Goal: Task Accomplishment & Management: Manage account settings

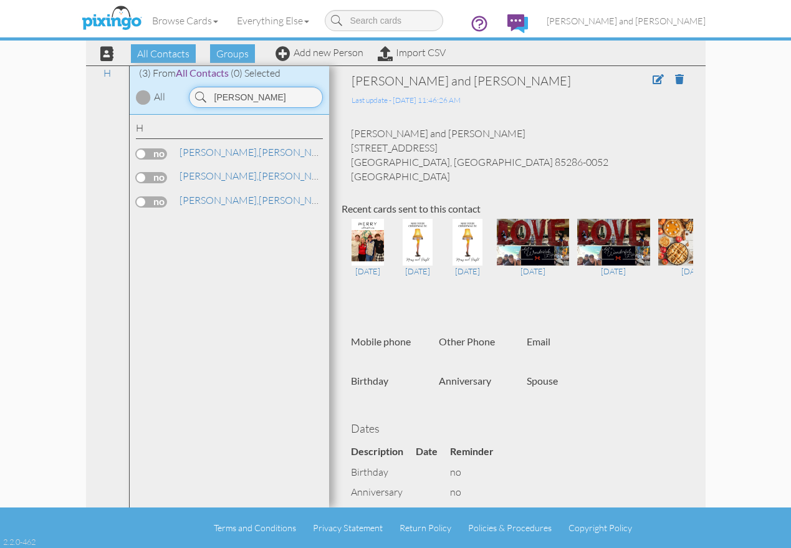
click at [275, 106] on input "[PERSON_NAME]" at bounding box center [256, 97] width 134 height 21
click at [204, 155] on span "[PERSON_NAME]," at bounding box center [218, 152] width 79 height 12
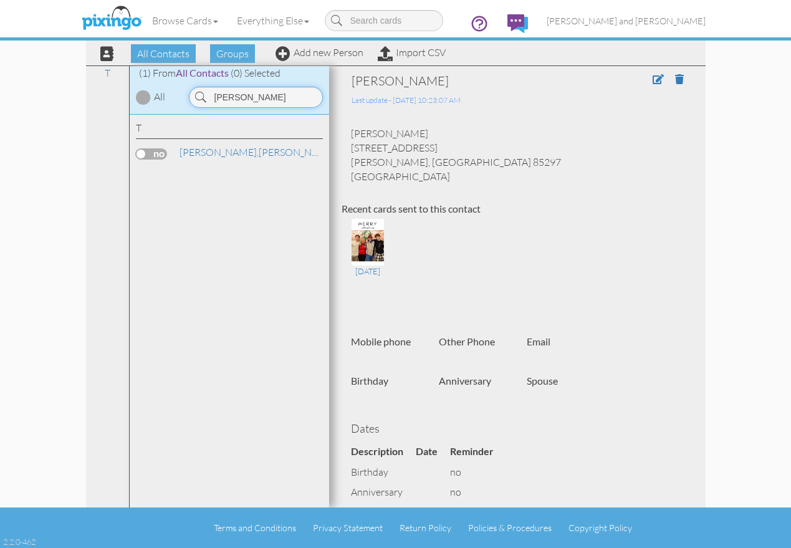
click at [230, 95] on input "[PERSON_NAME]" at bounding box center [256, 97] width 134 height 21
click at [214, 153] on link "[PERSON_NAME] and [PERSON_NAME]" at bounding box center [306, 152] width 257 height 15
click at [275, 95] on input "[PERSON_NAME]" at bounding box center [256, 97] width 134 height 21
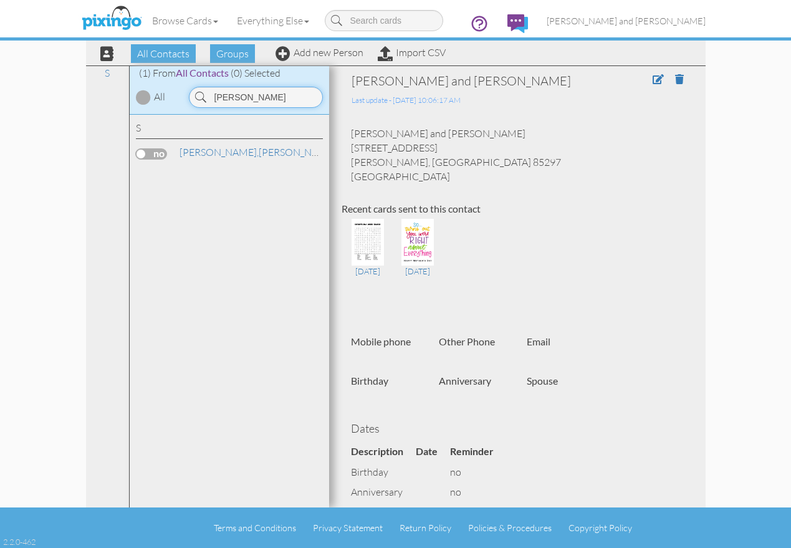
click at [275, 95] on input "[PERSON_NAME]" at bounding box center [256, 97] width 134 height 21
click at [212, 151] on link "[PERSON_NAME]" at bounding box center [257, 152] width 159 height 15
click at [253, 103] on input "[PERSON_NAME]" at bounding box center [256, 97] width 134 height 21
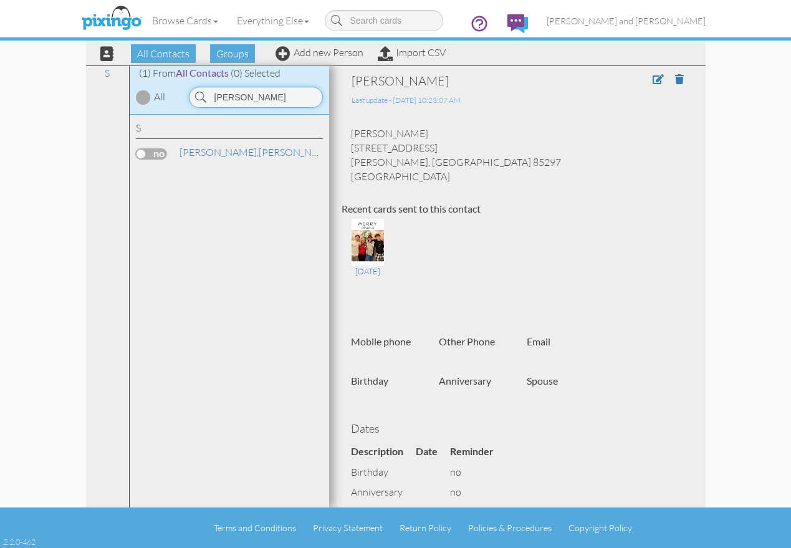
click at [254, 96] on input "[PERSON_NAME]" at bounding box center [256, 97] width 134 height 21
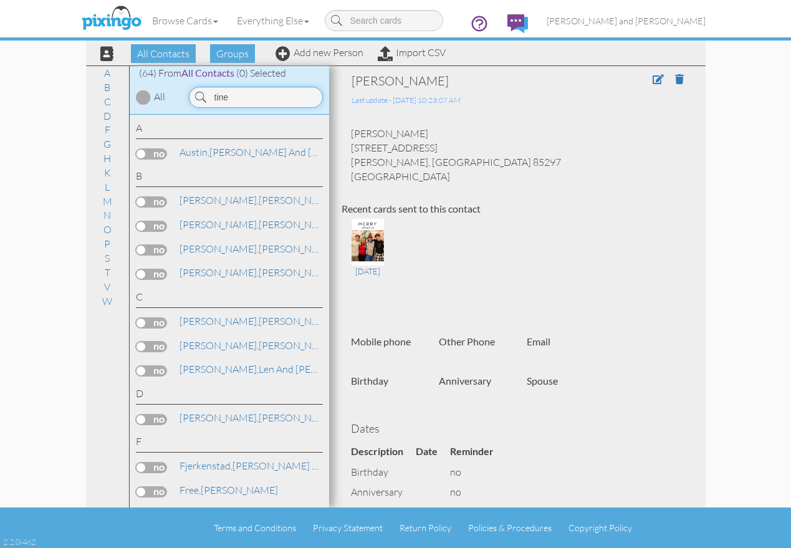
type input "[PERSON_NAME]"
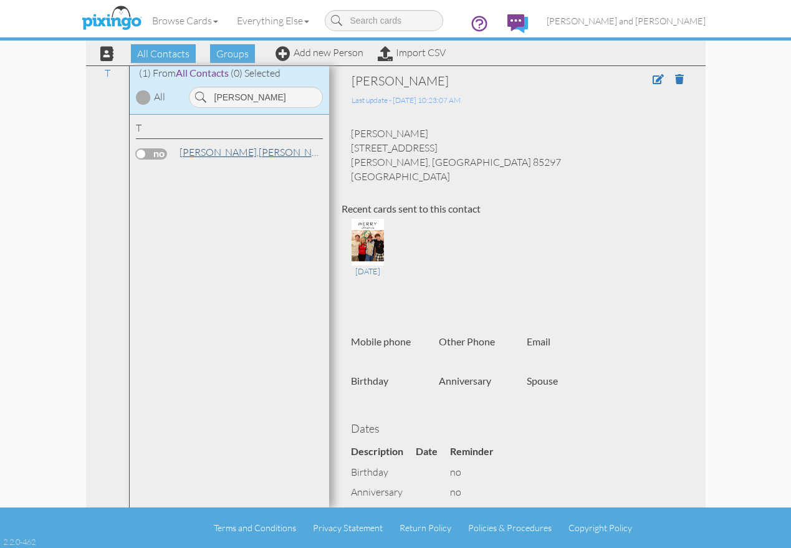
click at [227, 149] on link "[PERSON_NAME]" at bounding box center [257, 152] width 159 height 15
click at [652, 79] on span at bounding box center [657, 79] width 11 height 10
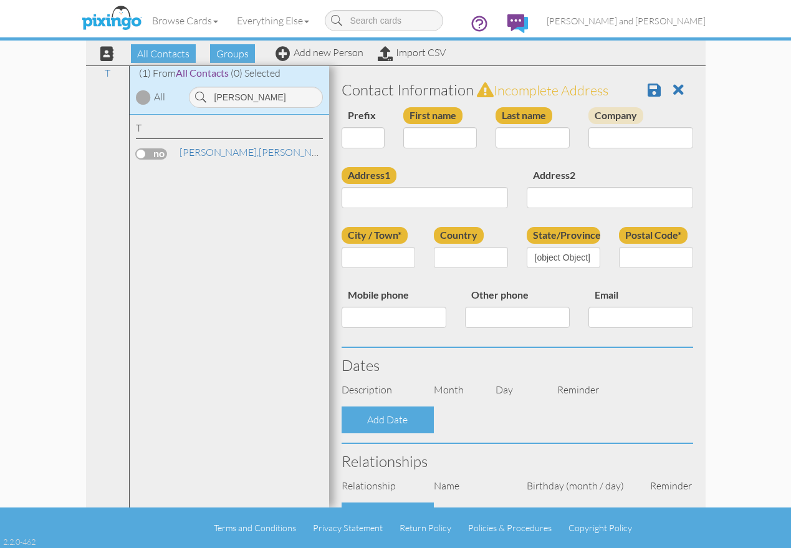
type input "[PERSON_NAME]"
type input "[STREET_ADDRESS]"
type input "[PERSON_NAME]"
type input "85297"
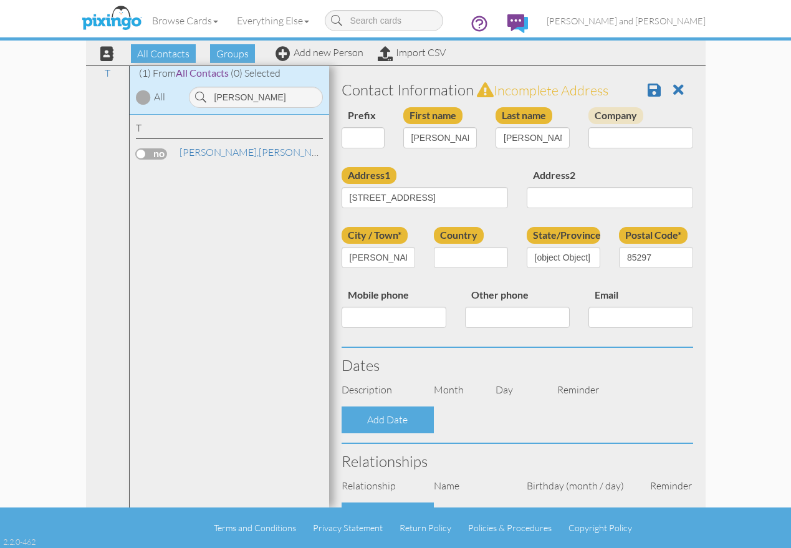
select select "object:4058"
select select "object:4303"
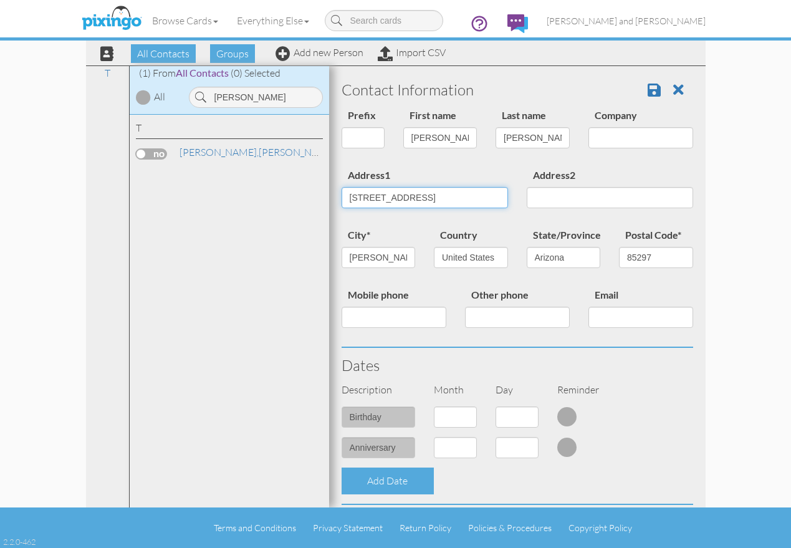
click at [426, 201] on input "[STREET_ADDRESS]" at bounding box center [424, 197] width 166 height 21
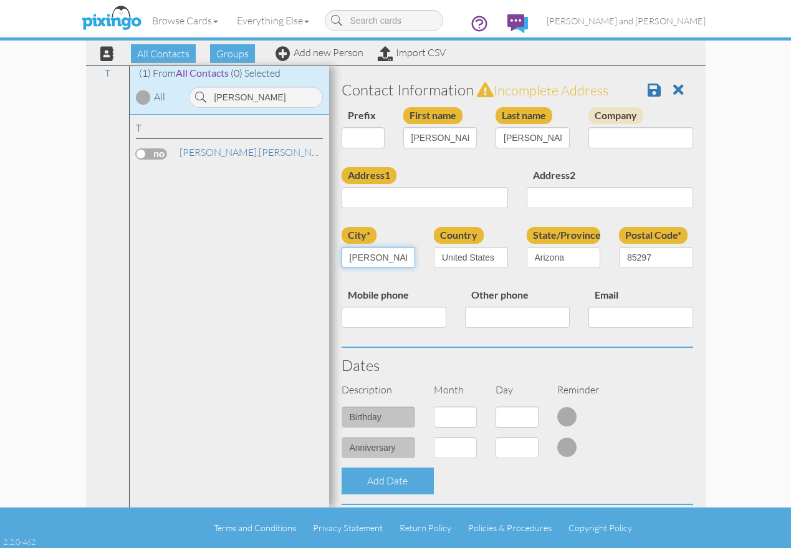
click at [388, 248] on input "[PERSON_NAME]" at bounding box center [378, 257] width 74 height 21
click at [632, 250] on input "85297" at bounding box center [656, 257] width 74 height 21
click at [647, 95] on span at bounding box center [653, 89] width 13 height 15
